Goal: Task Accomplishment & Management: Complete application form

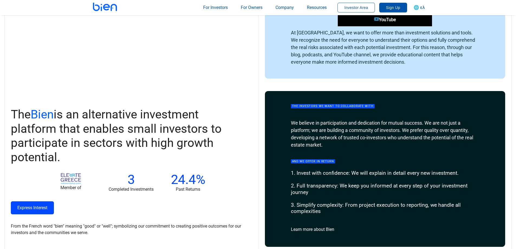
scroll to position [650, 0]
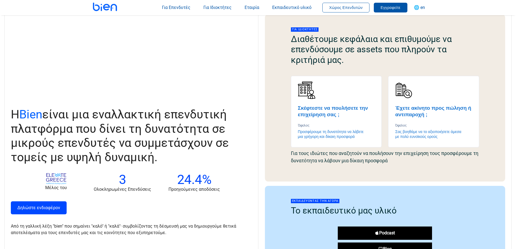
scroll to position [460, 0]
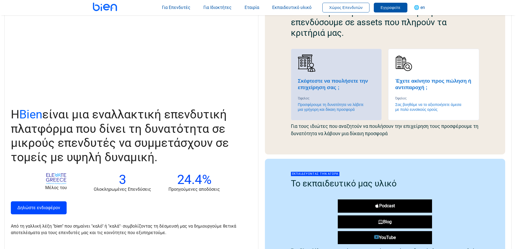
click at [318, 86] on h4 "Σκέφτεστε να πουλήσετε την επιχείρηση σας ;" at bounding box center [336, 84] width 77 height 13
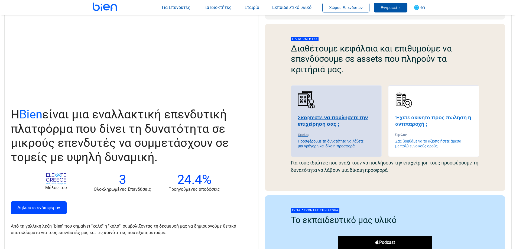
scroll to position [433, 0]
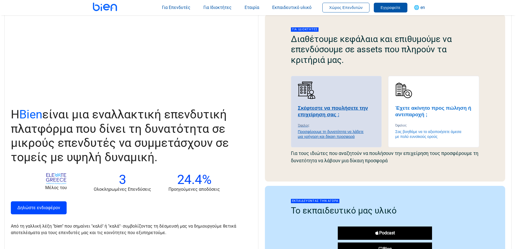
click at [329, 114] on h4 "Σκέφτεστε να πουλήσετε την επιχείρηση σας ;" at bounding box center [336, 111] width 77 height 13
